Goal: Task Accomplishment & Management: Use online tool/utility

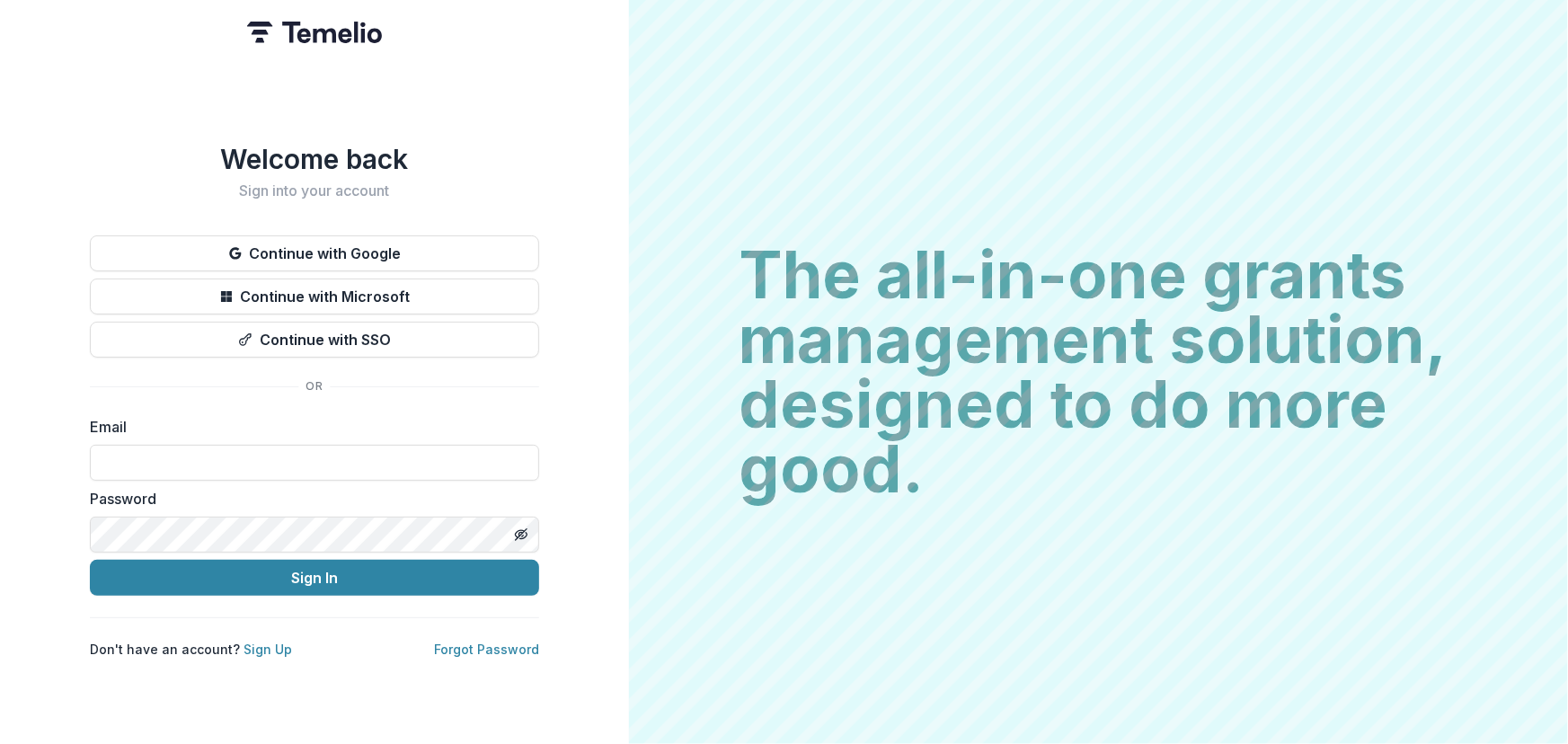
click at [100, 458] on input at bounding box center [314, 462] width 449 height 35
type input "**********"
click at [90, 559] on button "Sign In" at bounding box center [314, 577] width 449 height 35
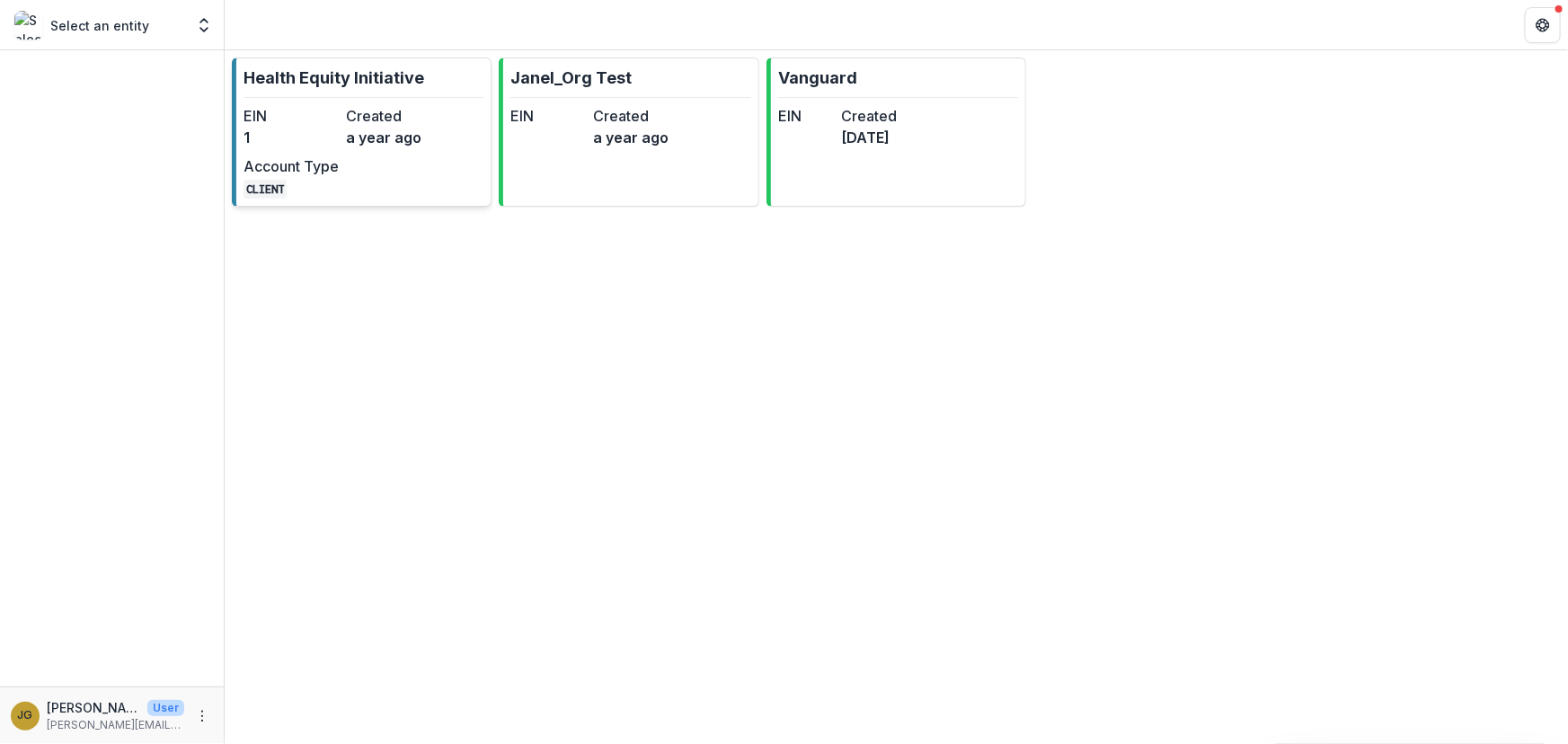
click at [304, 77] on p "Health Equity Initiative" at bounding box center [333, 77] width 180 height 24
click at [304, 77] on div "Health Equity Initiative EIN 1 Created a year ago Account Type CLIENT Janel_Org…" at bounding box center [897, 397] width 1343 height 694
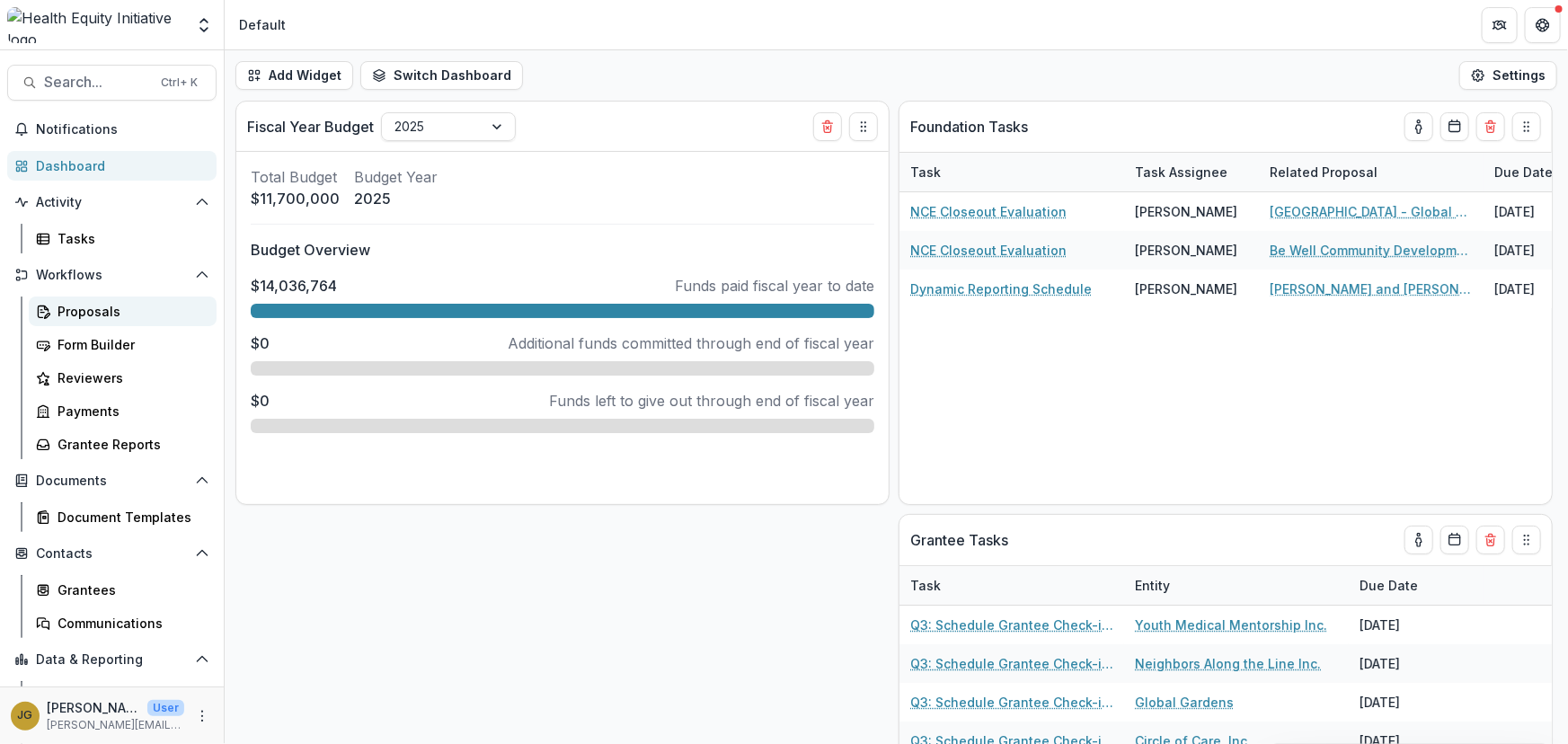
click at [81, 310] on div "Proposals" at bounding box center [130, 311] width 145 height 19
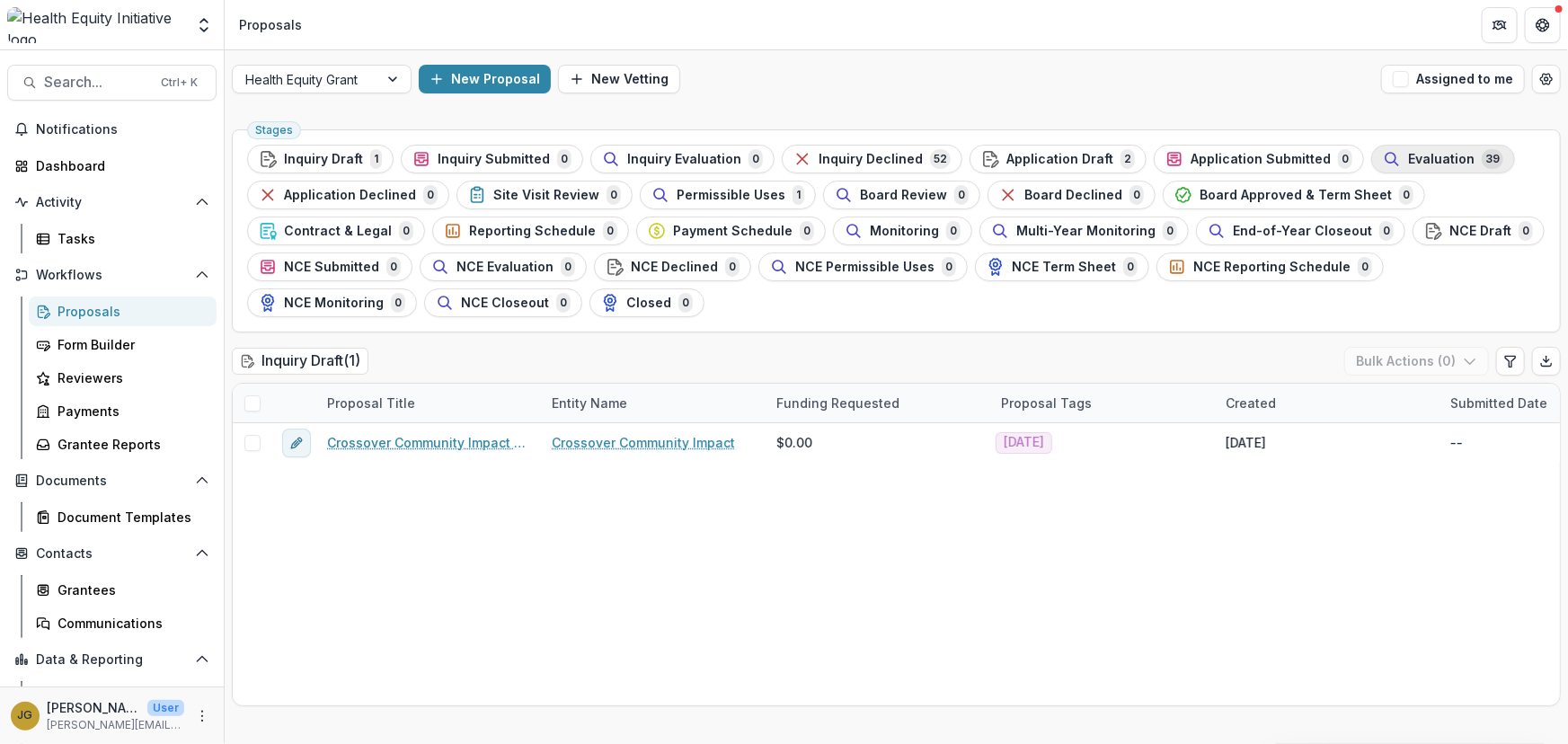
click at [1408, 156] on span "Evaluation" at bounding box center [1441, 160] width 66 height 15
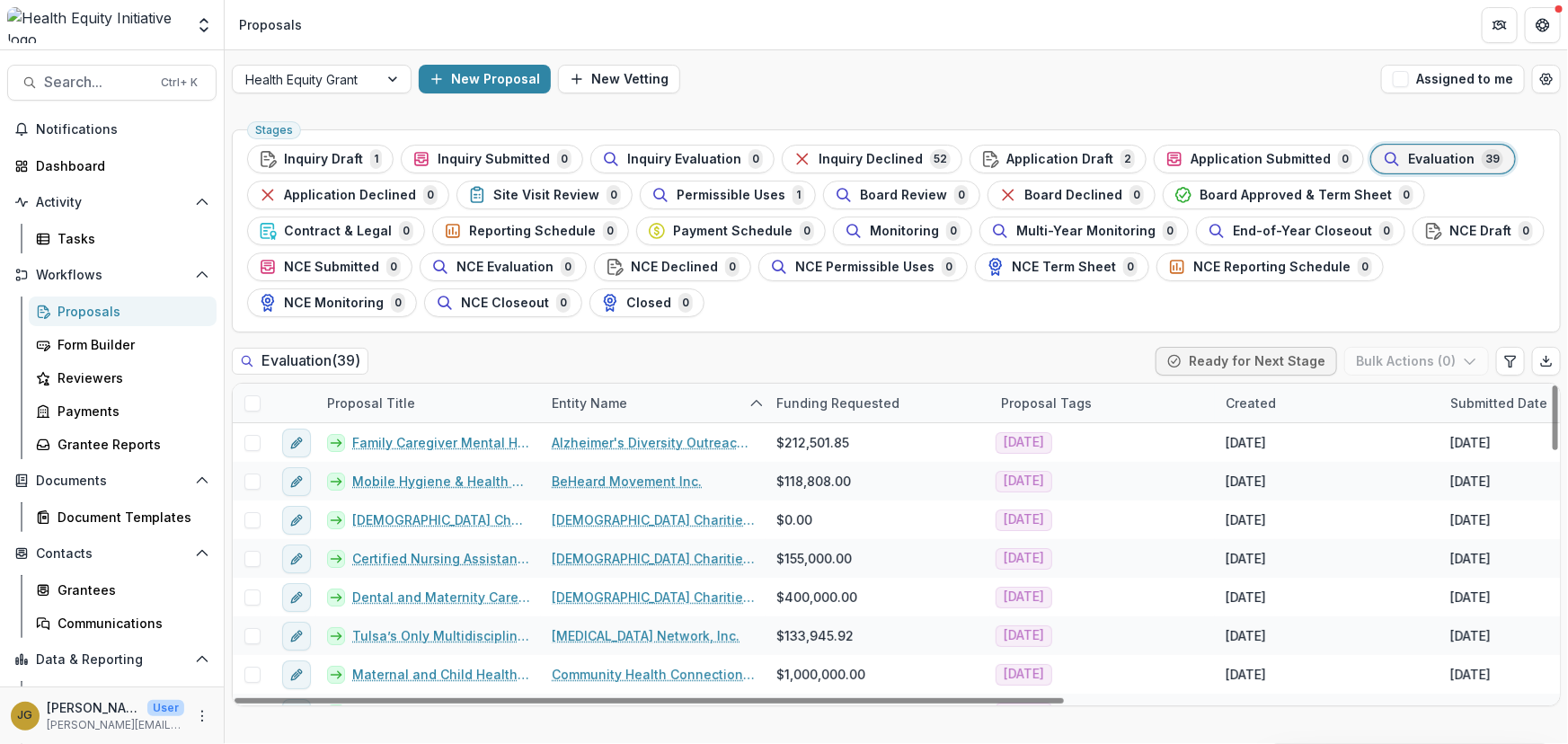
click at [248, 404] on span at bounding box center [252, 402] width 16 height 16
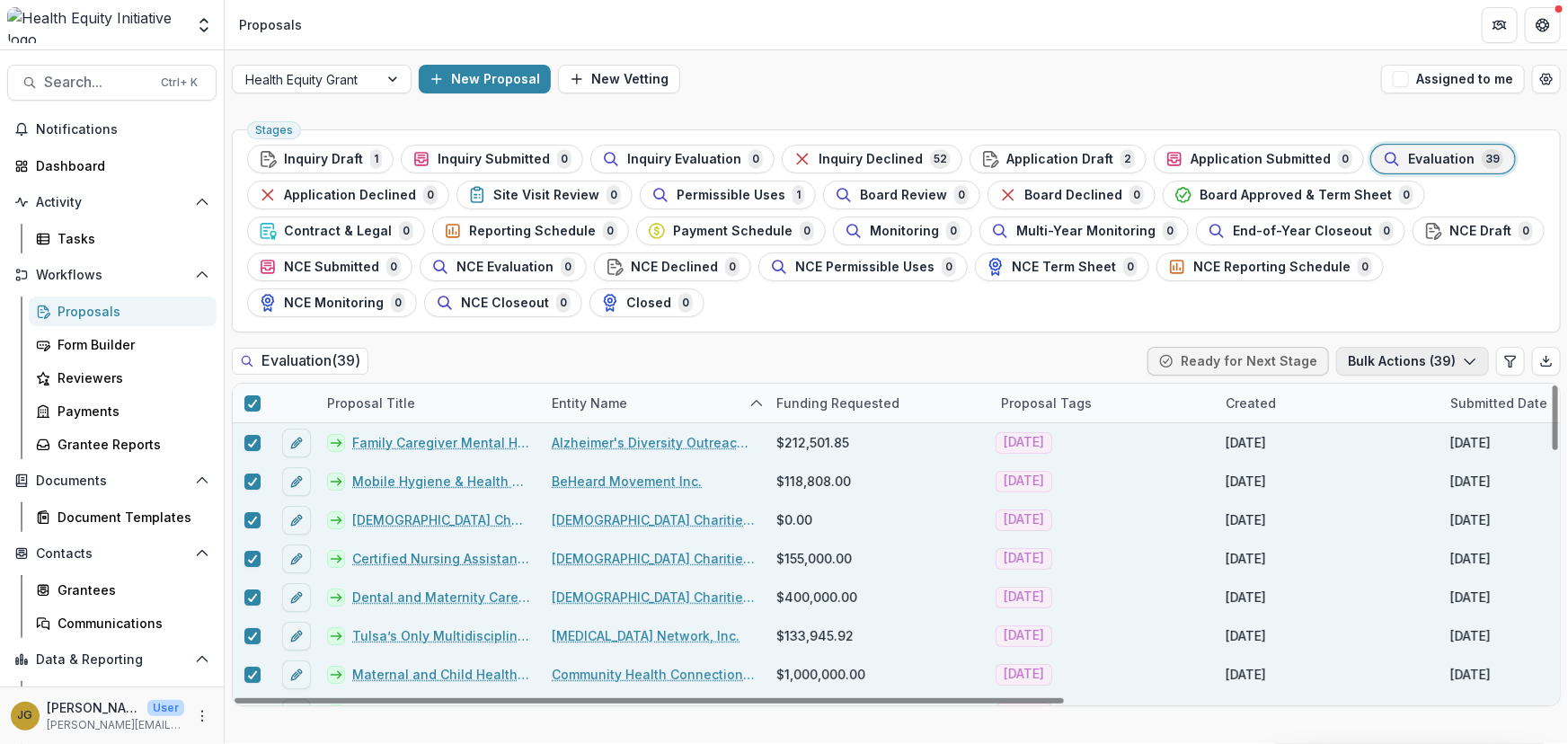
click at [1459, 364] on button "Bulk Actions ( 39 )" at bounding box center [1413, 360] width 153 height 29
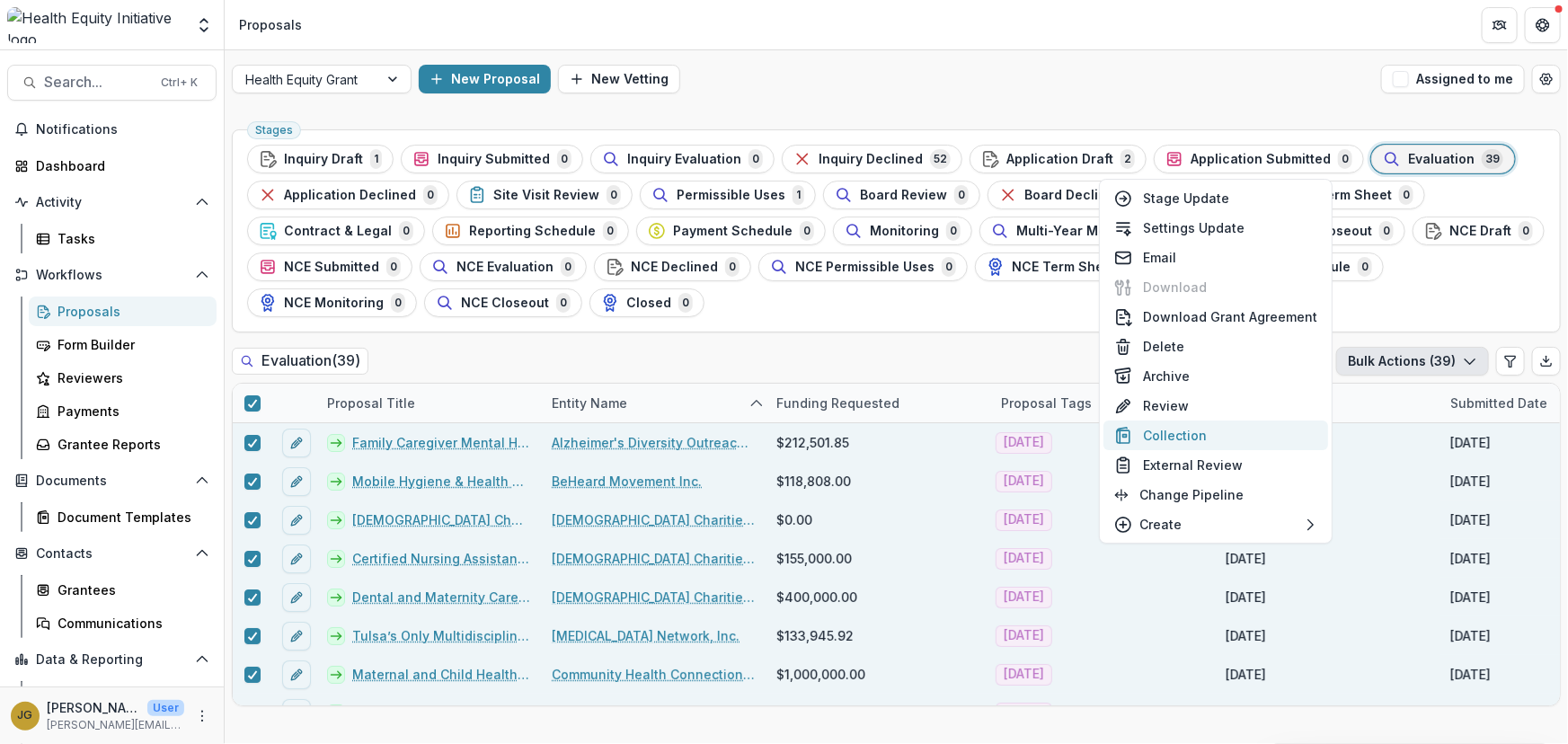
click at [1177, 443] on button "Collection" at bounding box center [1215, 435] width 225 height 30
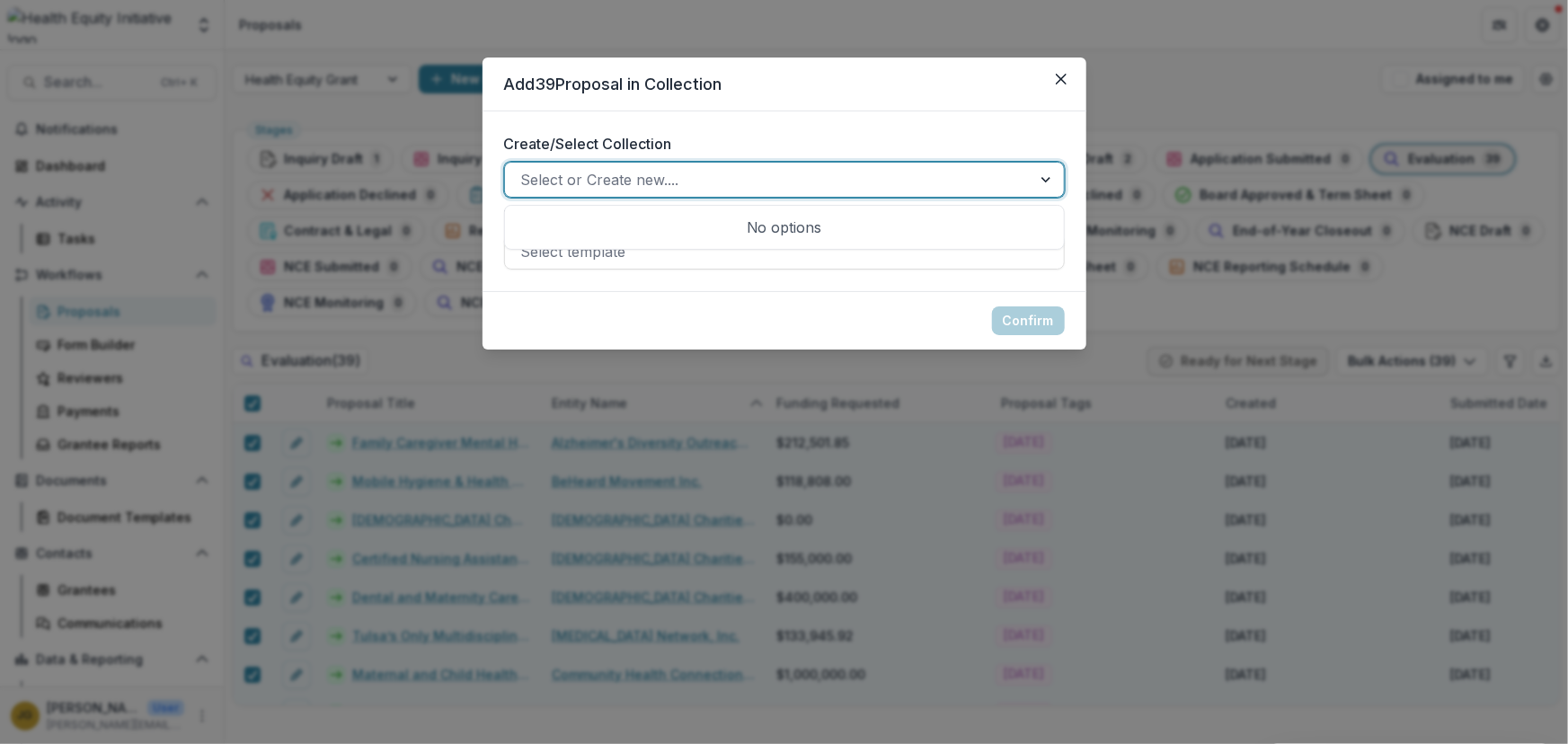
click at [961, 184] on div at bounding box center [768, 179] width 494 height 25
click at [1045, 178] on div at bounding box center [1047, 179] width 33 height 35
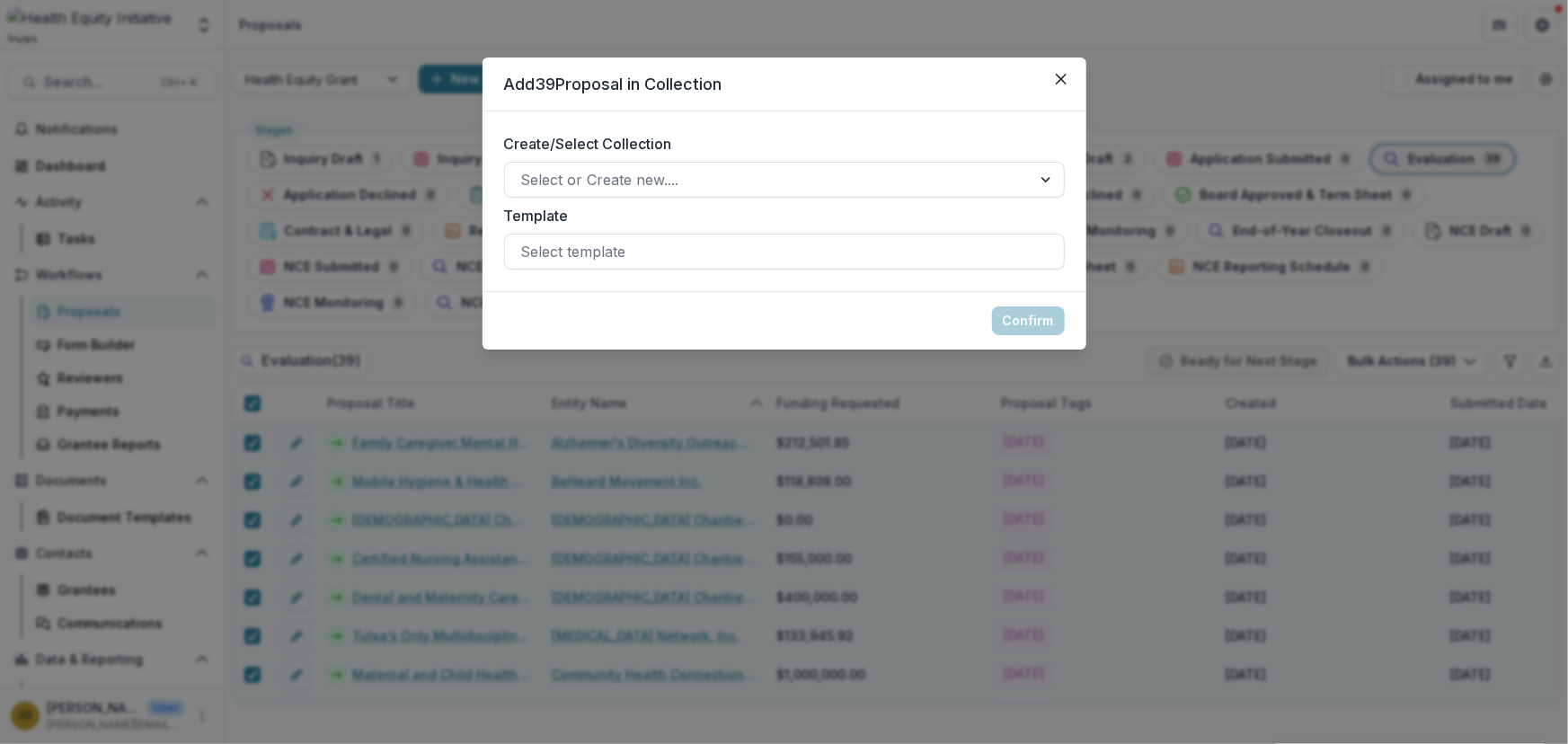
click at [547, 218] on label "Template" at bounding box center [779, 215] width 550 height 21
click at [526, 241] on input "Template" at bounding box center [523, 251] width 5 height 21
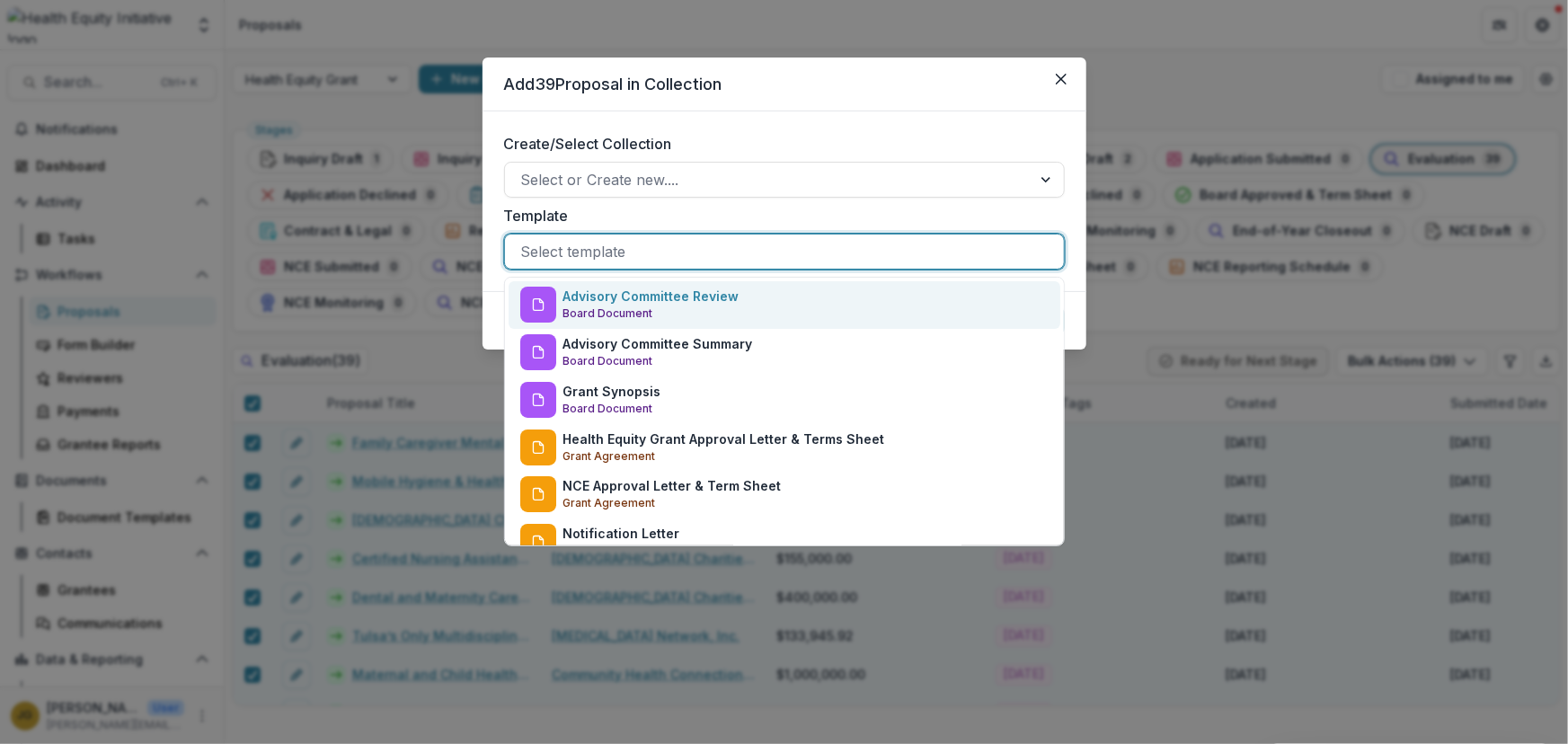
click at [554, 248] on div at bounding box center [784, 251] width 527 height 25
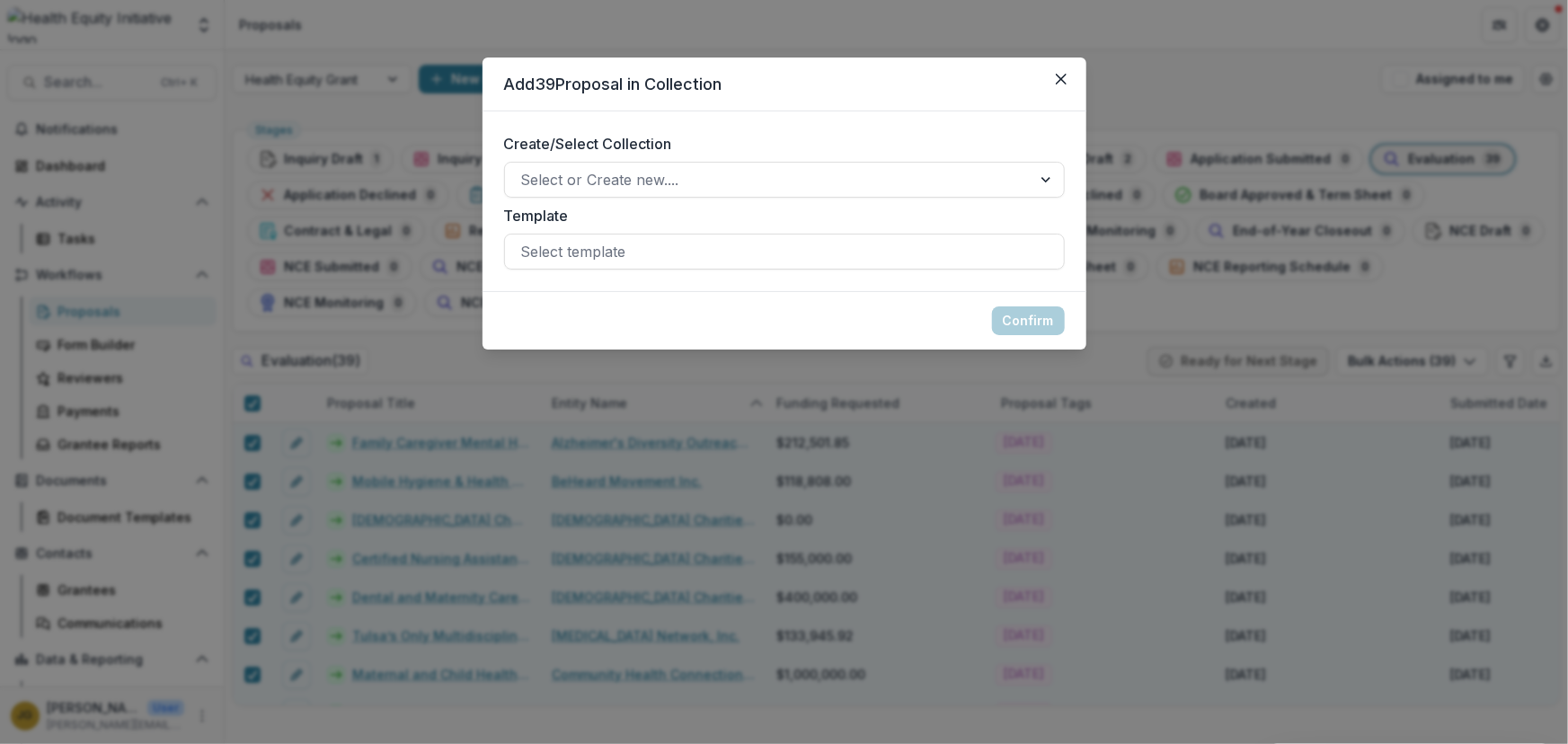
click at [650, 212] on label "Template" at bounding box center [779, 215] width 550 height 21
click at [526, 241] on input "Template" at bounding box center [523, 251] width 5 height 21
click at [1059, 77] on icon "Close" at bounding box center [1060, 79] width 11 height 11
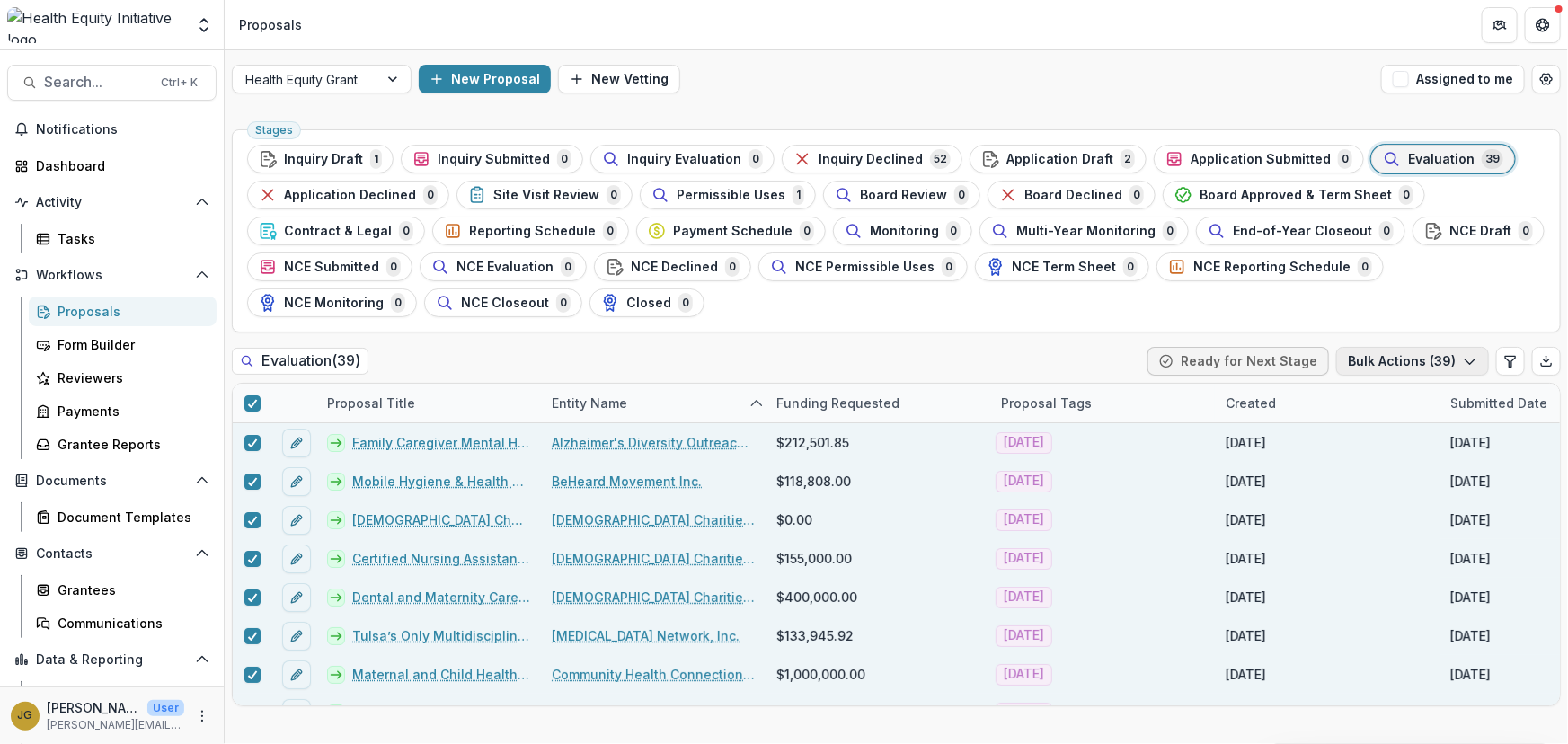
click at [1454, 359] on button "Bulk Actions ( 39 )" at bounding box center [1413, 360] width 153 height 29
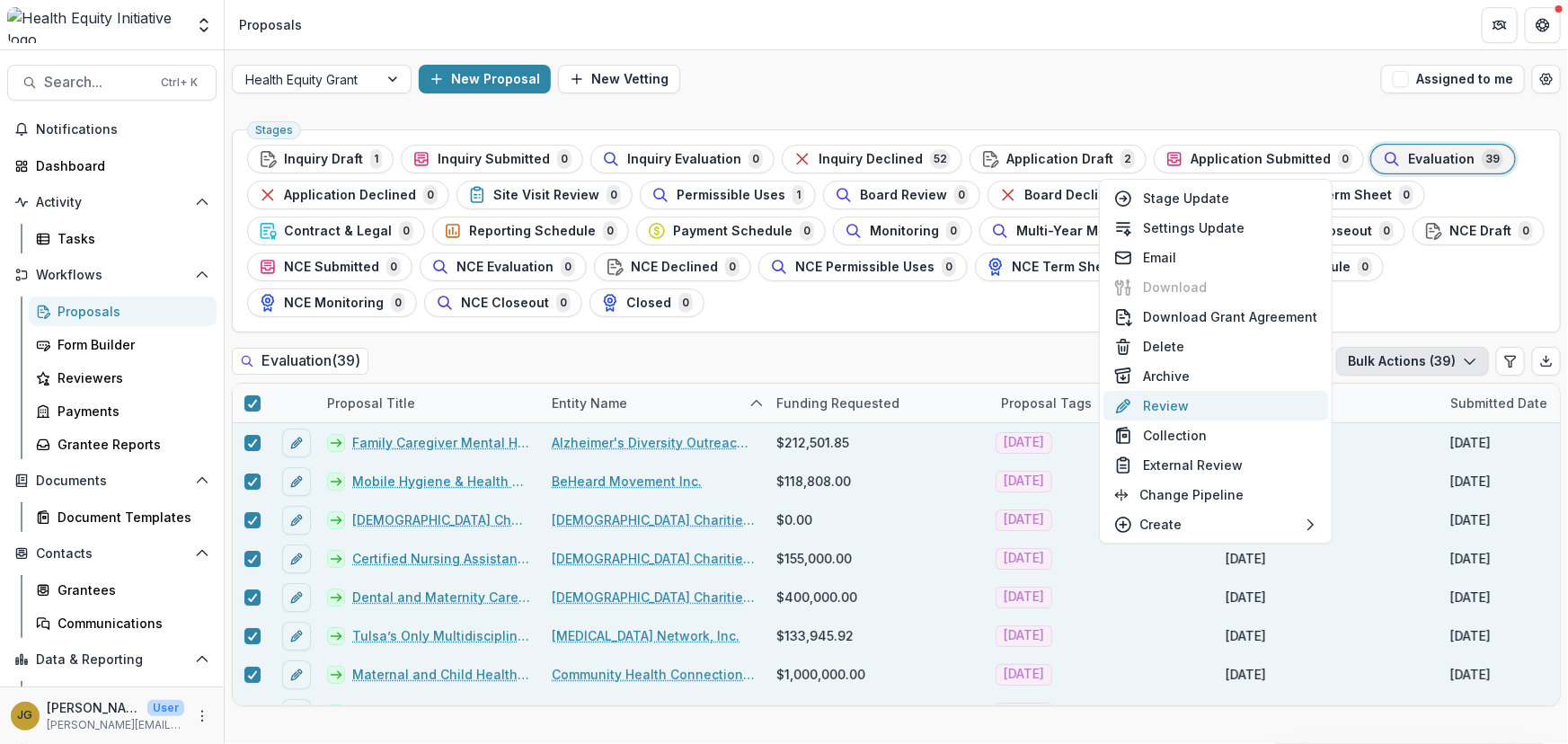
click at [1173, 403] on button "Review" at bounding box center [1215, 405] width 225 height 30
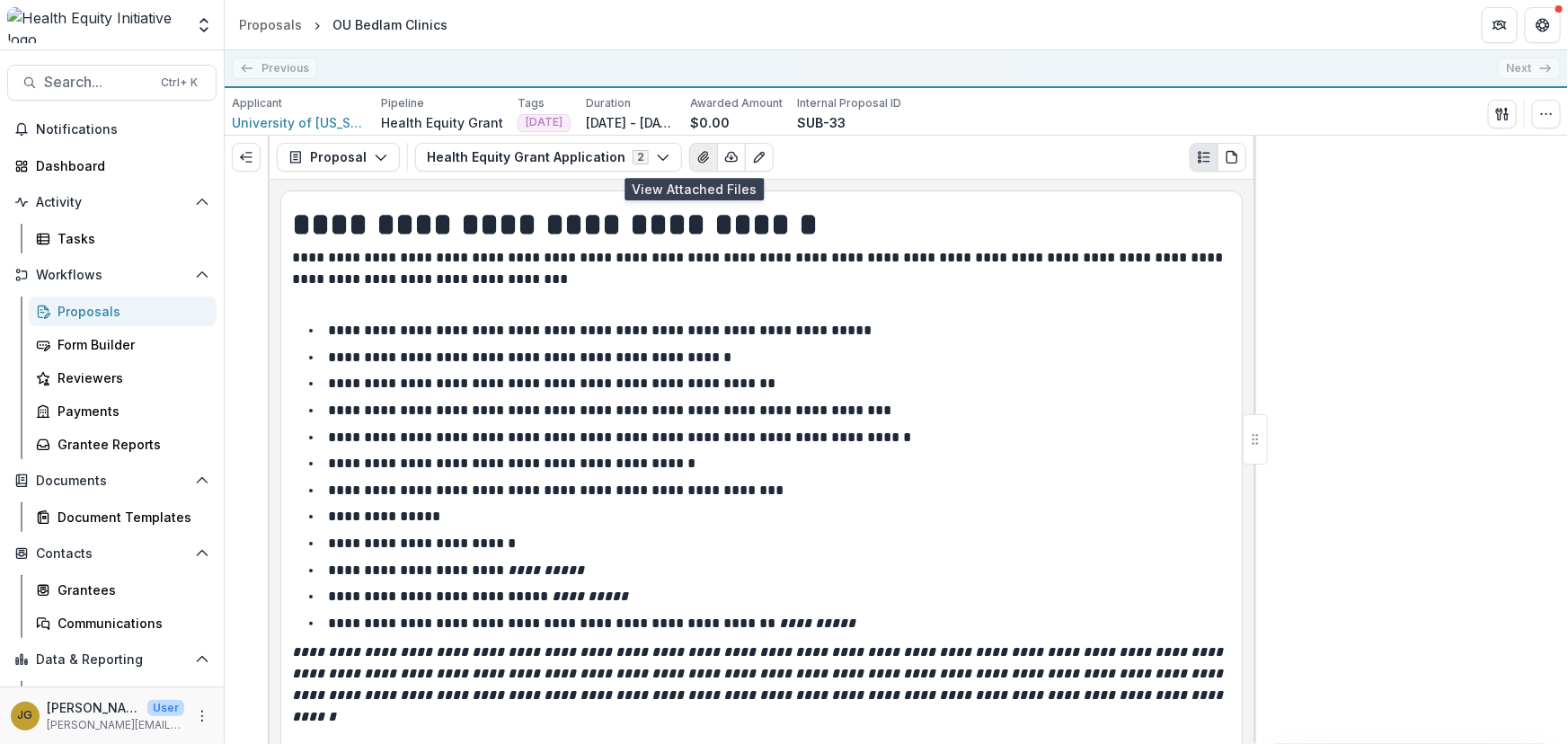
click at [697, 152] on icon "View Attached Files" at bounding box center [703, 157] width 14 height 14
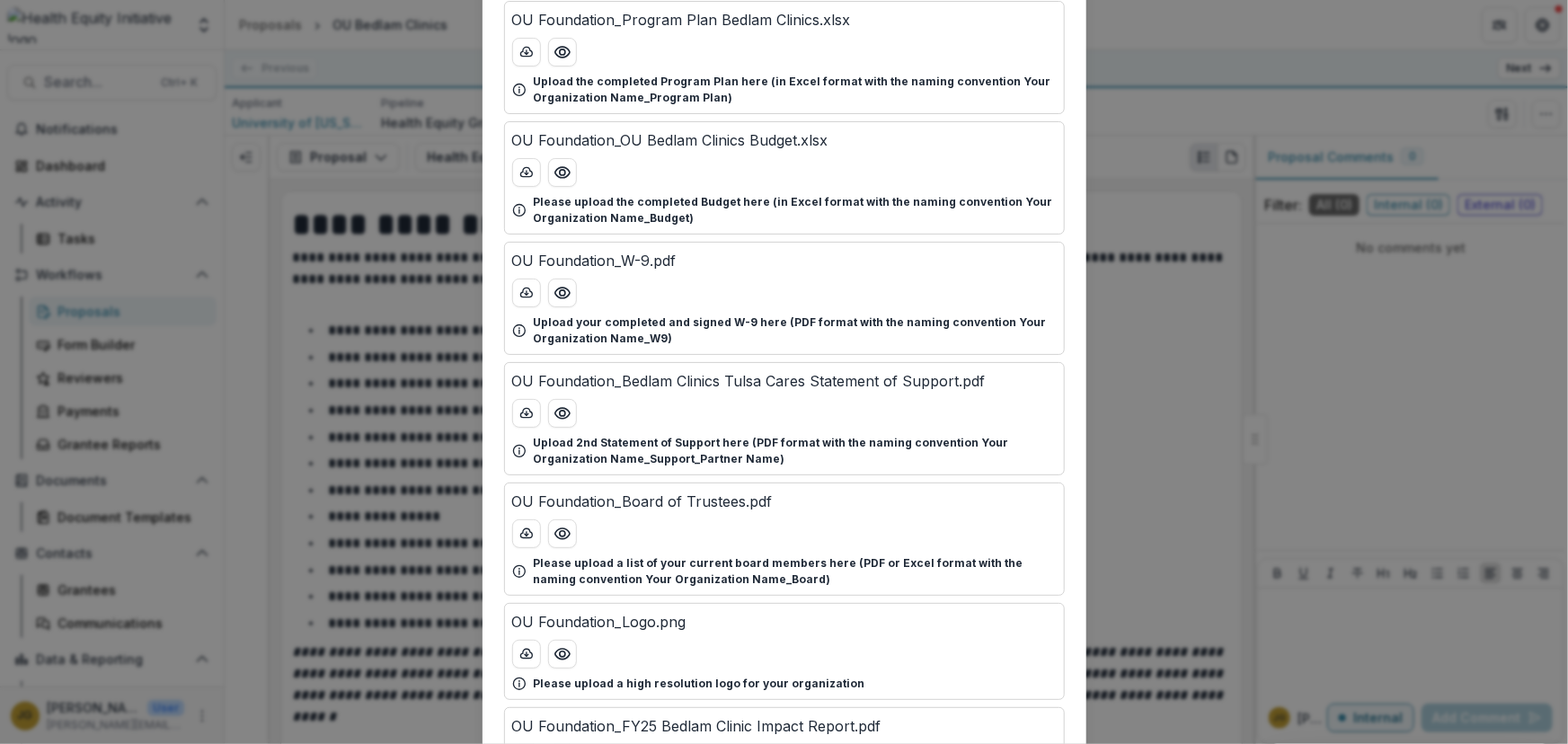
scroll to position [494, 0]
click at [524, 531] on icon "download-button" at bounding box center [526, 532] width 14 height 14
click at [1160, 63] on div "Attached Files OU Foundation_Bedlam Clinics TCMS Statement of Support.pdf Uploa…" at bounding box center [784, 372] width 1568 height 744
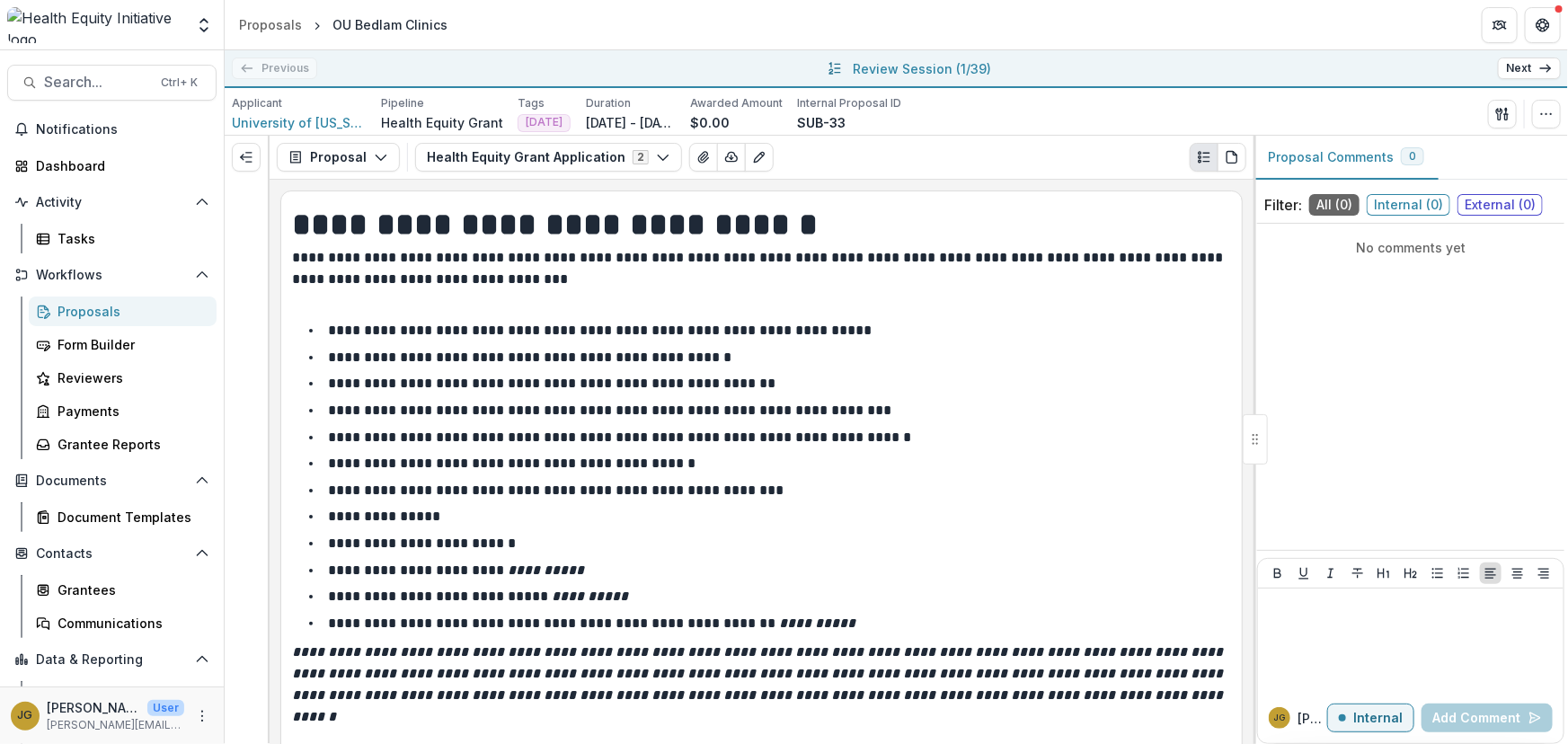
click at [1509, 67] on link "Next" at bounding box center [1529, 68] width 63 height 21
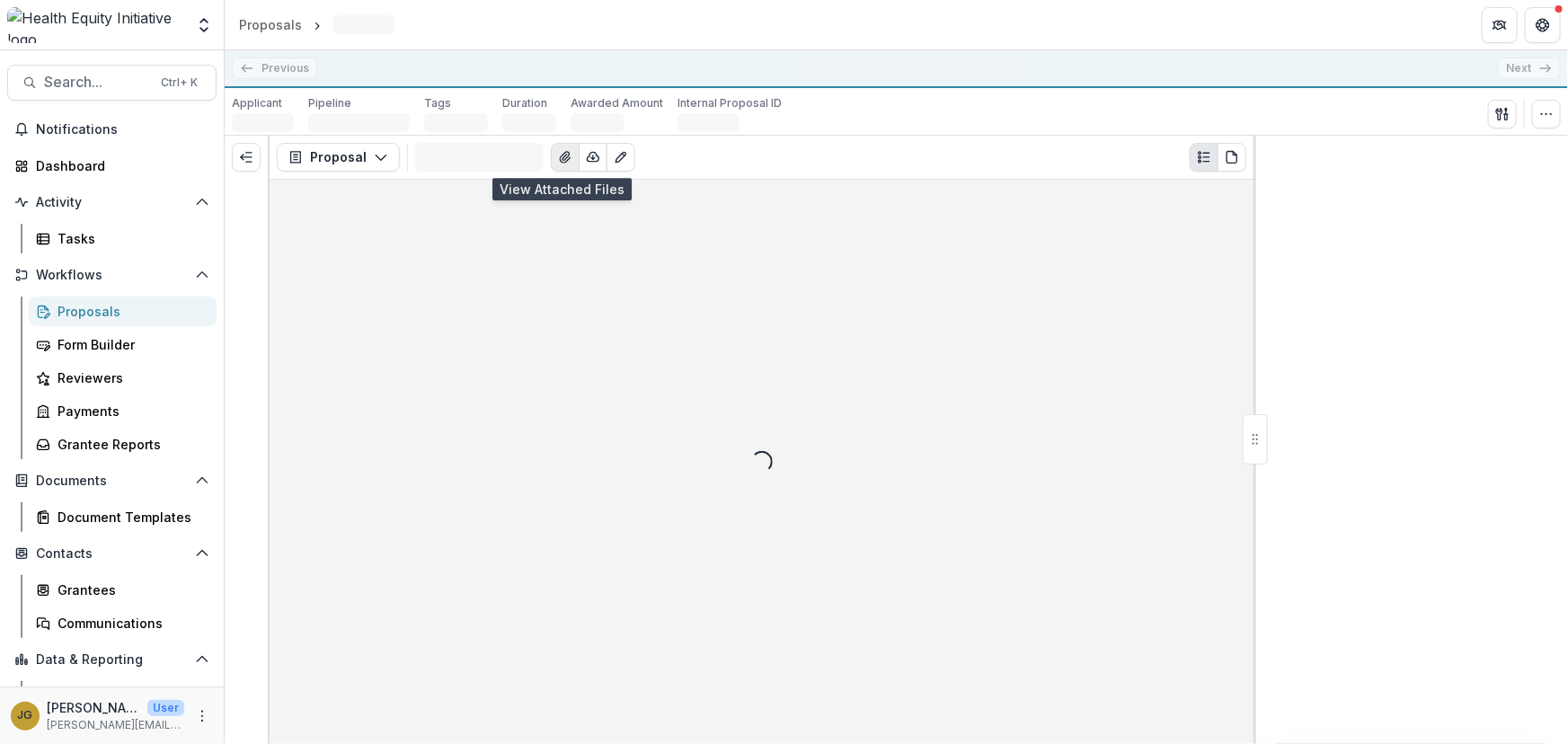
click at [559, 159] on icon "View Attached Files" at bounding box center [564, 158] width 10 height 11
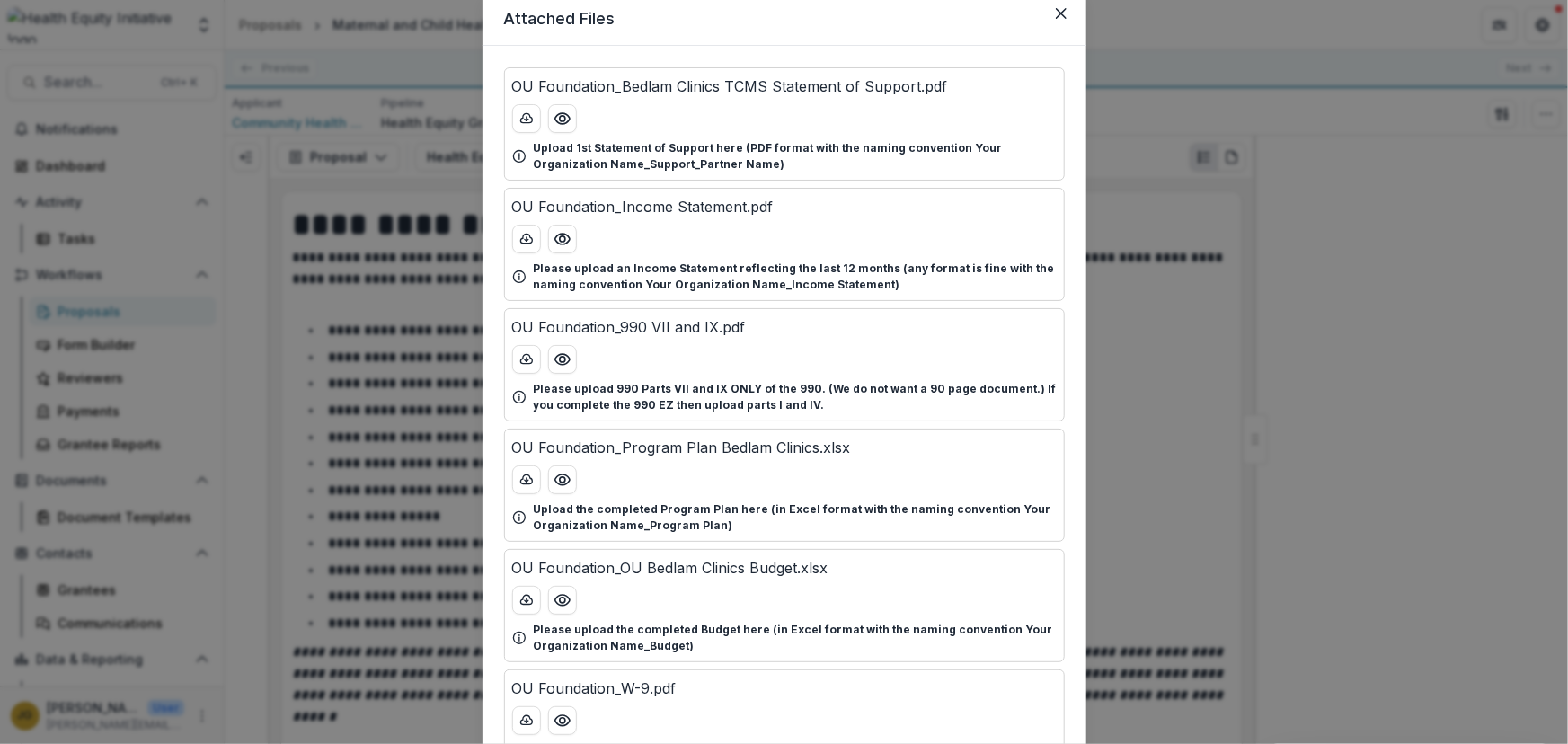
scroll to position [81, 0]
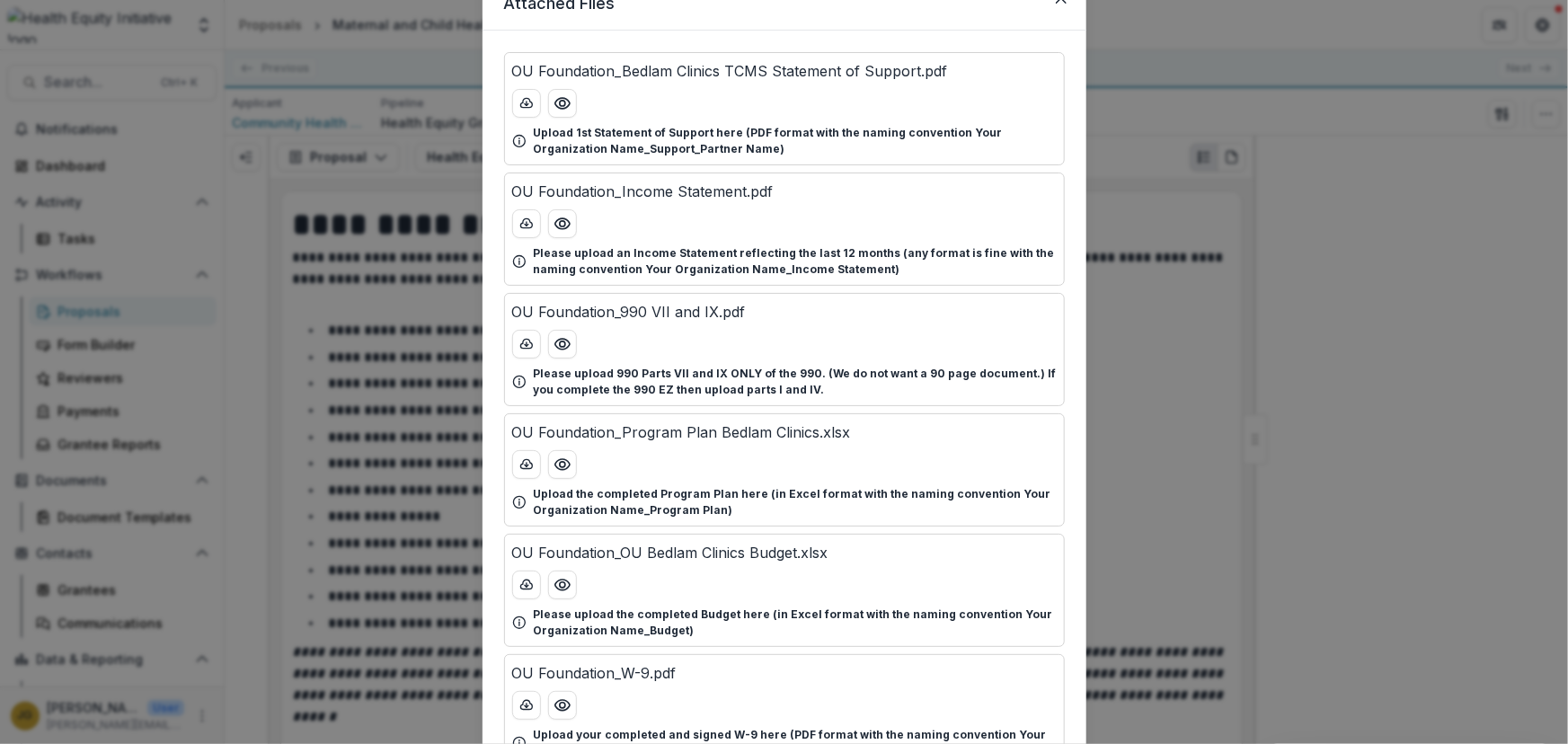
click at [1384, 215] on div "Attached Files OU Foundation_Bedlam Clinics TCMS Statement of Support.pdf Uploa…" at bounding box center [784, 372] width 1568 height 744
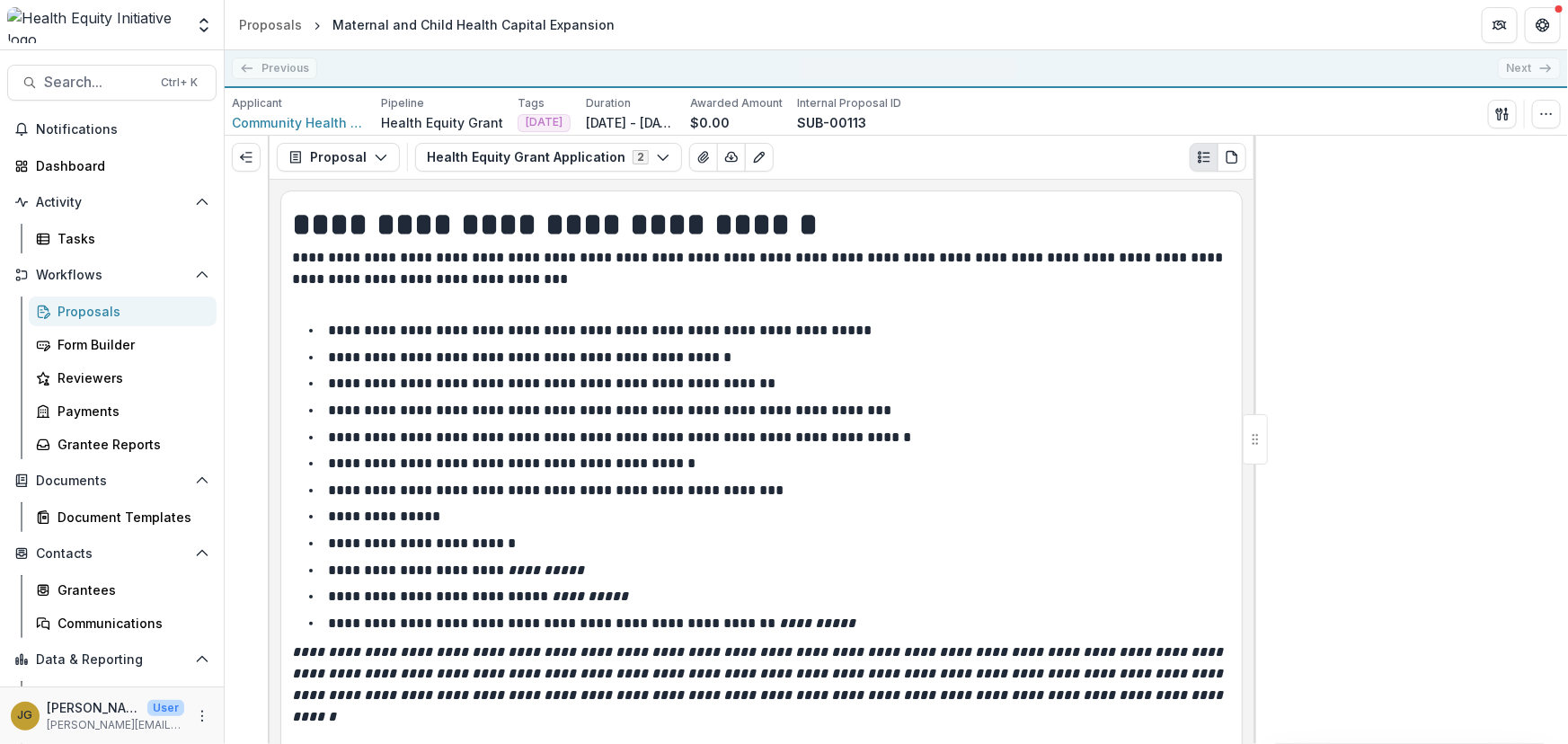
click at [919, 342] on ul "**********" at bounding box center [772, 477] width 917 height 316
click at [1526, 72] on div "Previous All Proposals Review Session ( 1/undefined ) Next" at bounding box center [897, 69] width 1343 height 37
click at [800, 319] on li "**********" at bounding box center [772, 330] width 917 height 23
click at [267, 68] on div "Previous All Proposals Review Session ( 1/undefined ) Next" at bounding box center [897, 69] width 1343 height 37
click at [680, 416] on p "**********" at bounding box center [611, 410] width 567 height 13
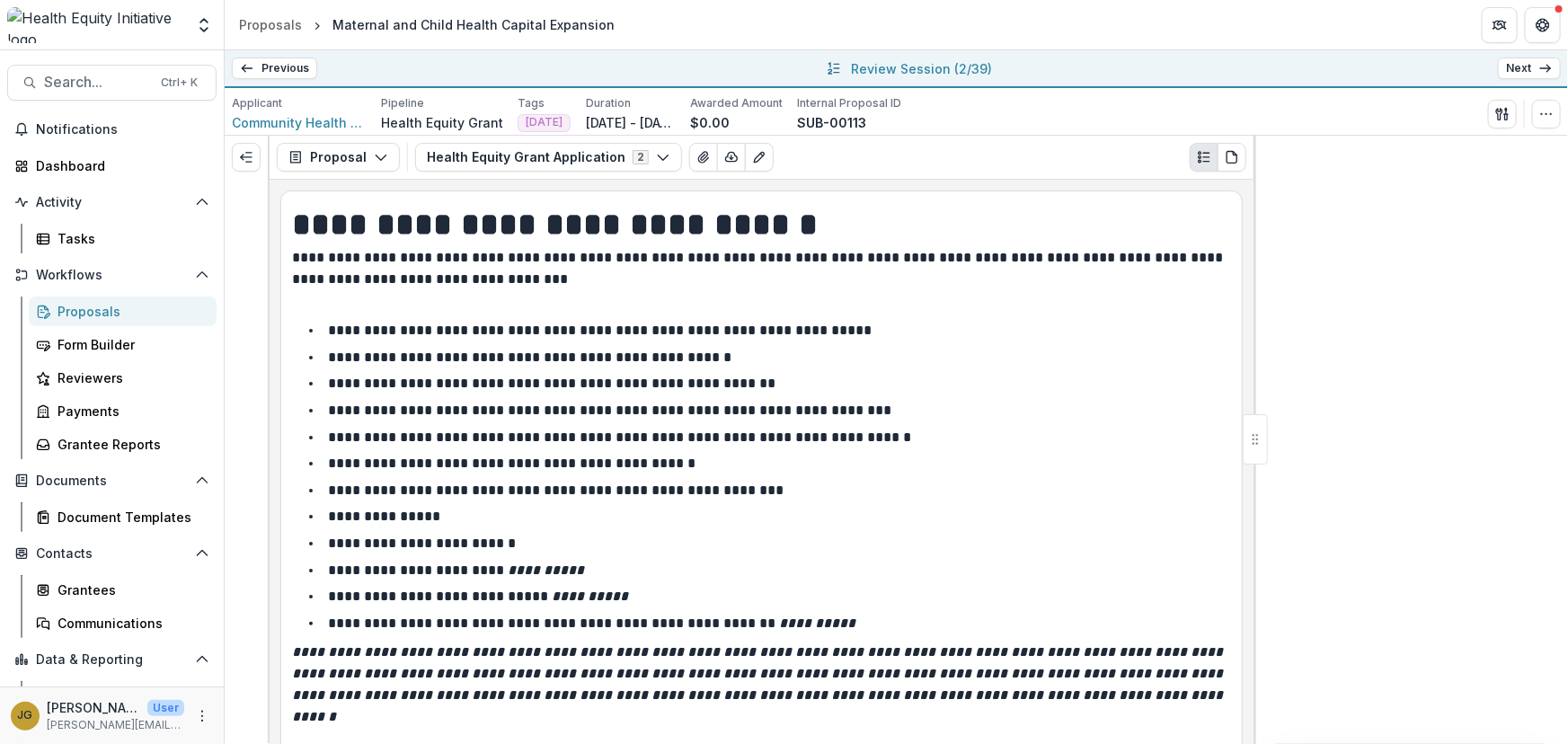
click at [804, 386] on li "**********" at bounding box center [772, 383] width 917 height 23
click at [1513, 65] on link "Next" at bounding box center [1529, 68] width 63 height 21
